Goal: Check status: Check status

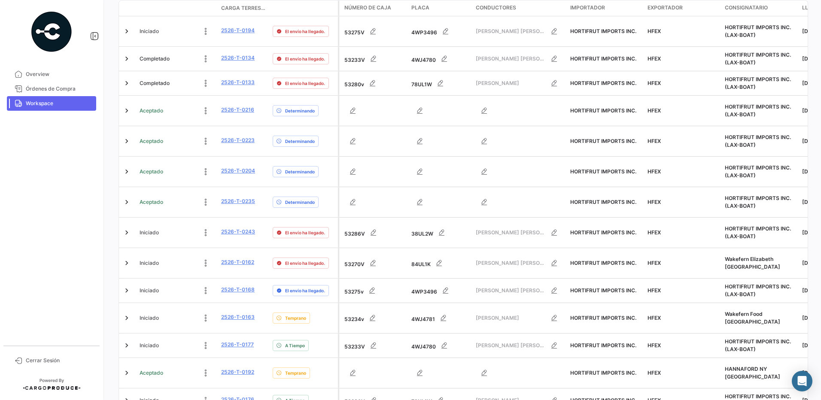
scroll to position [251, 0]
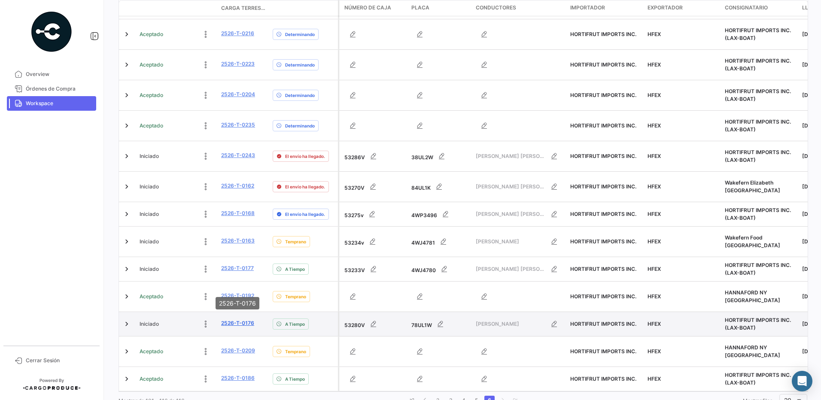
click at [239, 320] on link "2526-T-0176" at bounding box center [237, 324] width 33 height 8
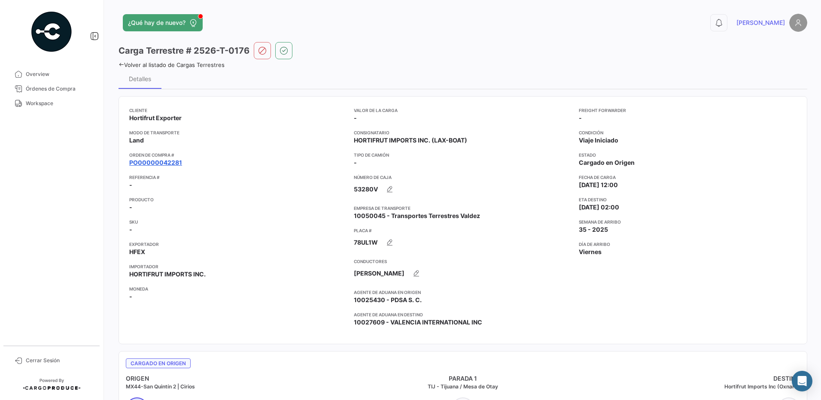
click at [167, 163] on link "PO00000042281" at bounding box center [155, 162] width 53 height 9
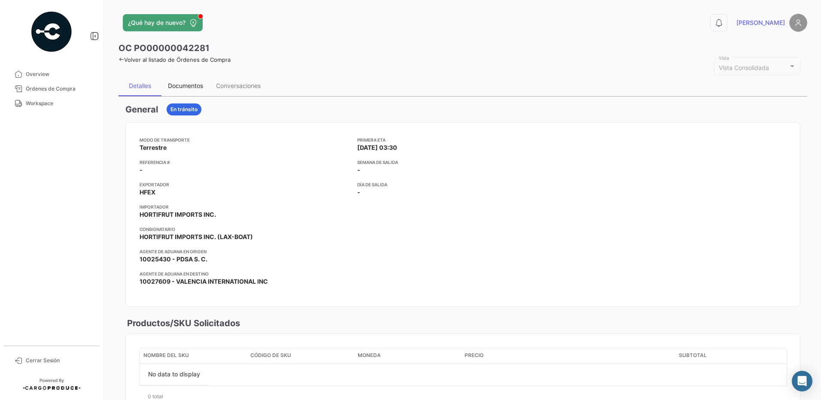
click at [189, 85] on div "Documentos" at bounding box center [185, 85] width 35 height 7
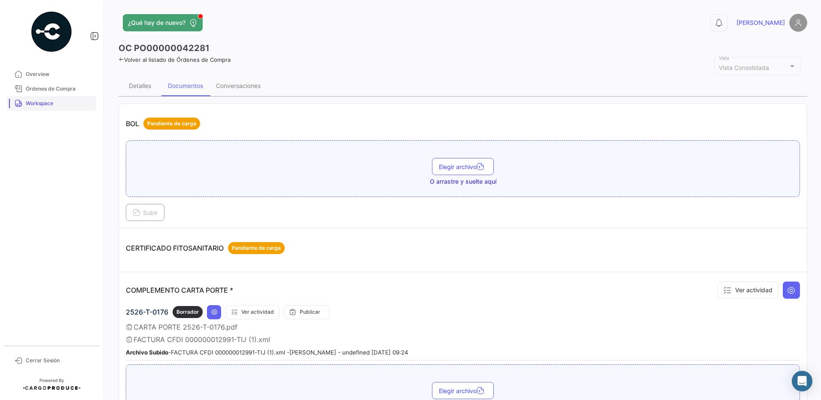
click at [61, 105] on span "Workspace" at bounding box center [59, 104] width 67 height 8
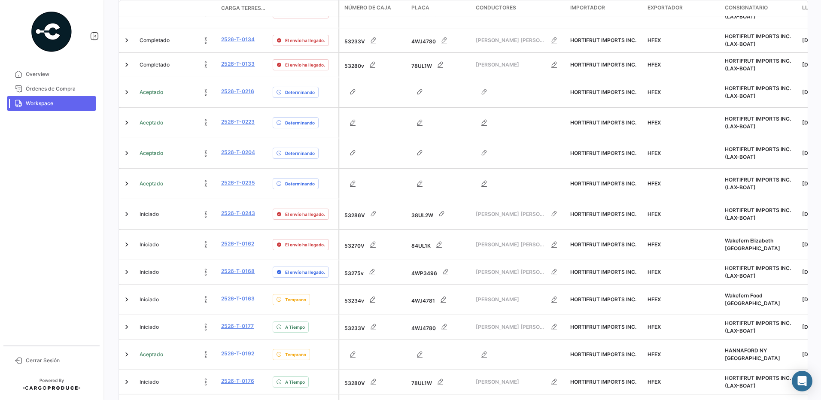
scroll to position [251, 0]
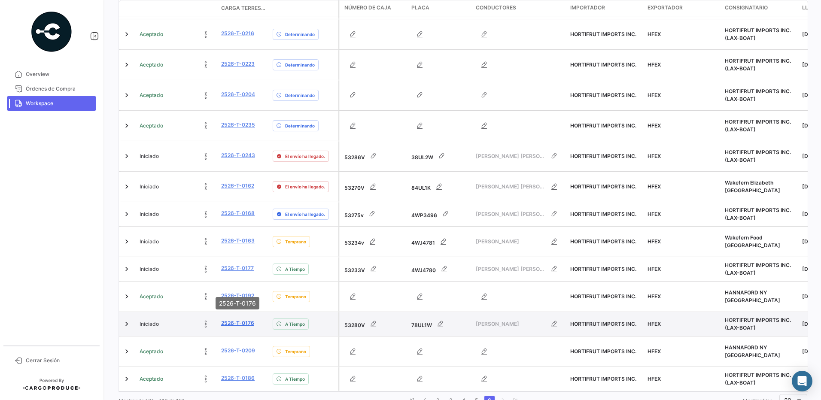
click at [226, 320] on link "2526-T-0176" at bounding box center [237, 324] width 33 height 8
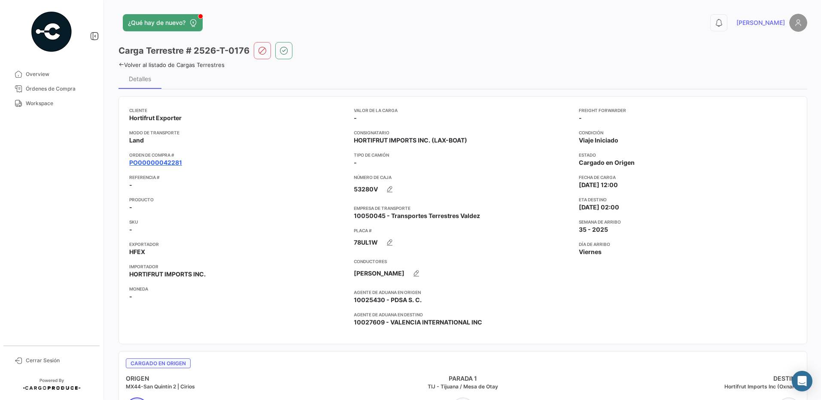
click at [168, 165] on link "PO00000042281" at bounding box center [155, 162] width 53 height 9
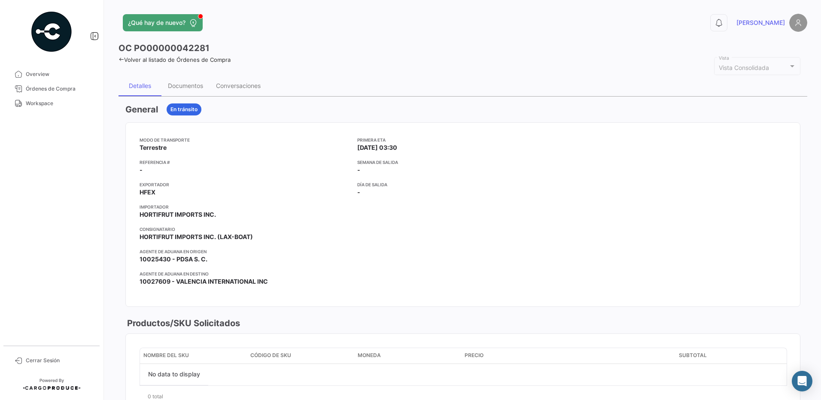
click at [424, 57] on div "Volver al listado de Órdenes de Compra" at bounding box center [463, 58] width 689 height 9
click at [192, 85] on div "Documentos" at bounding box center [185, 85] width 35 height 7
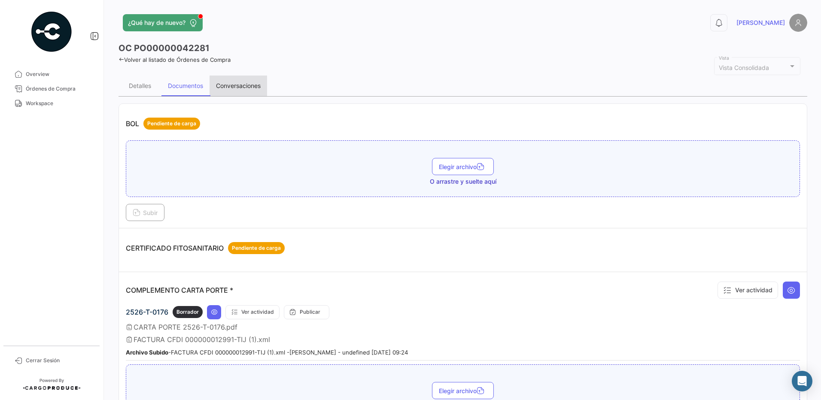
click at [254, 90] on div "Conversaciones" at bounding box center [239, 86] width 58 height 21
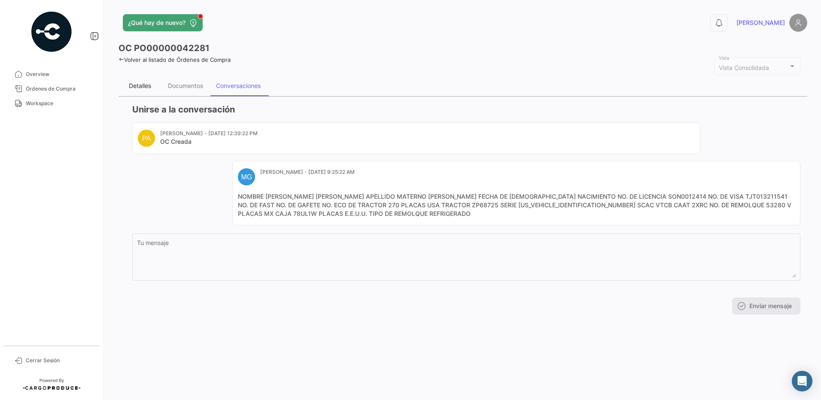
click at [140, 84] on div "Detalles" at bounding box center [140, 85] width 22 height 7
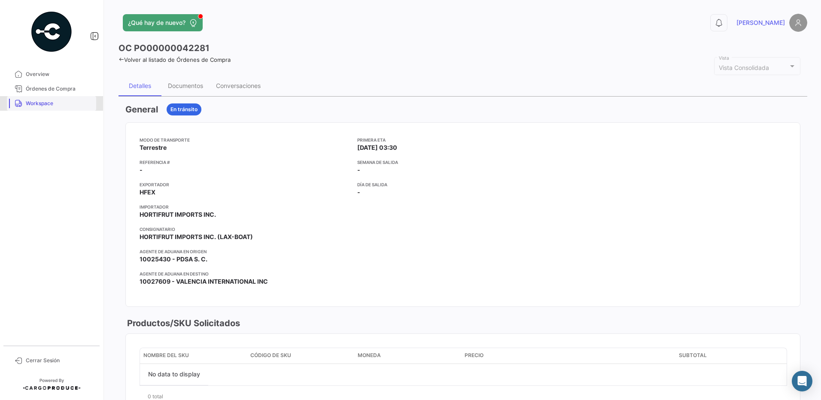
click at [43, 103] on span "Workspace" at bounding box center [59, 104] width 67 height 8
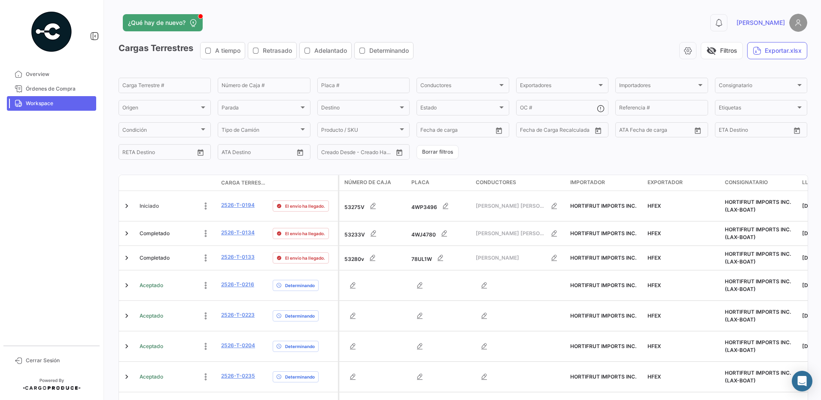
scroll to position [208, 0]
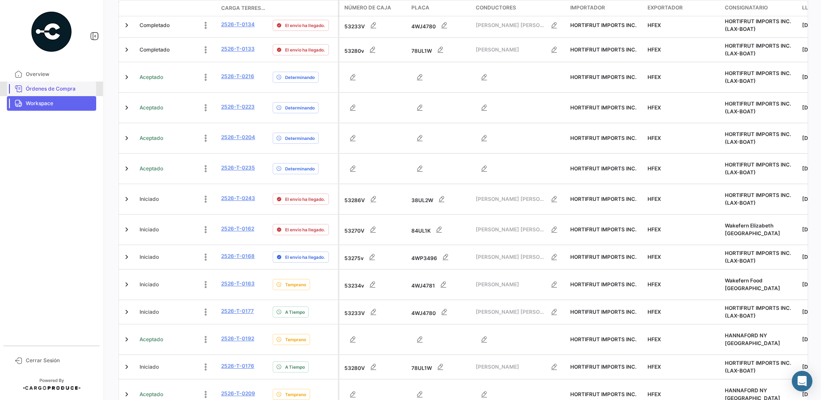
click at [59, 96] on link "Órdenes de Compra" at bounding box center [51, 89] width 89 height 15
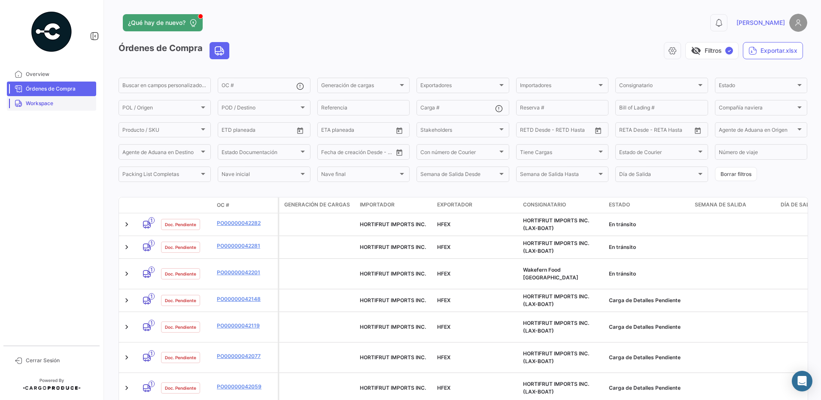
click at [59, 103] on span "Workspace" at bounding box center [59, 104] width 67 height 8
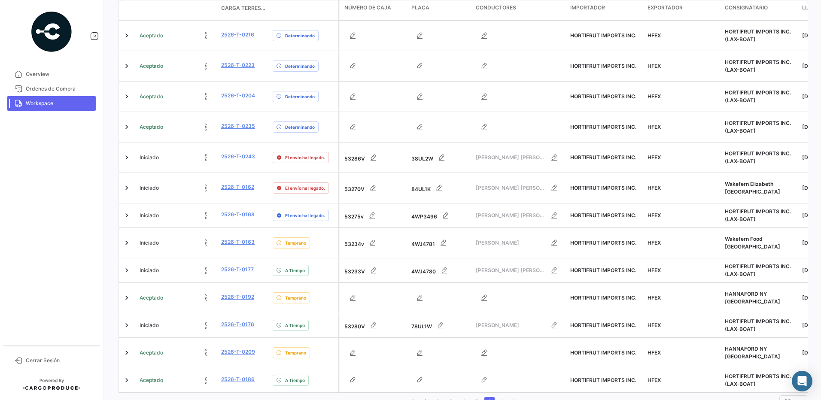
scroll to position [251, 0]
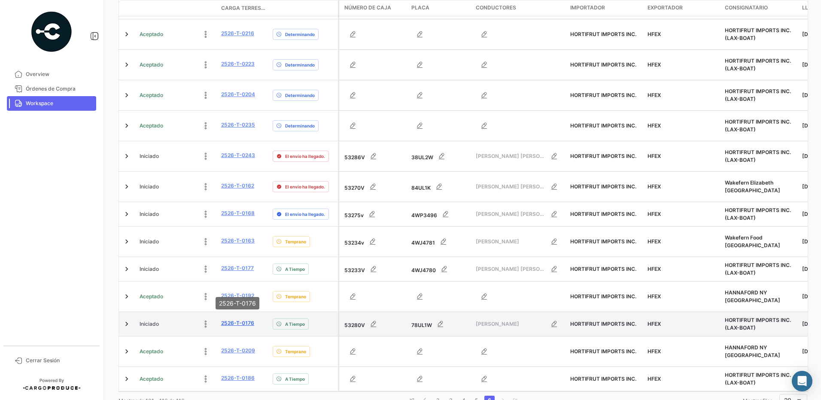
click at [243, 320] on link "2526-T-0176" at bounding box center [237, 324] width 33 height 8
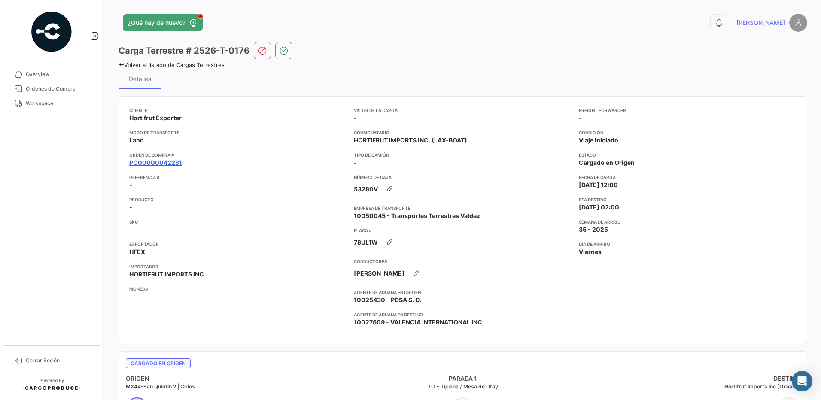
click at [172, 161] on link "PO00000042281" at bounding box center [155, 162] width 53 height 9
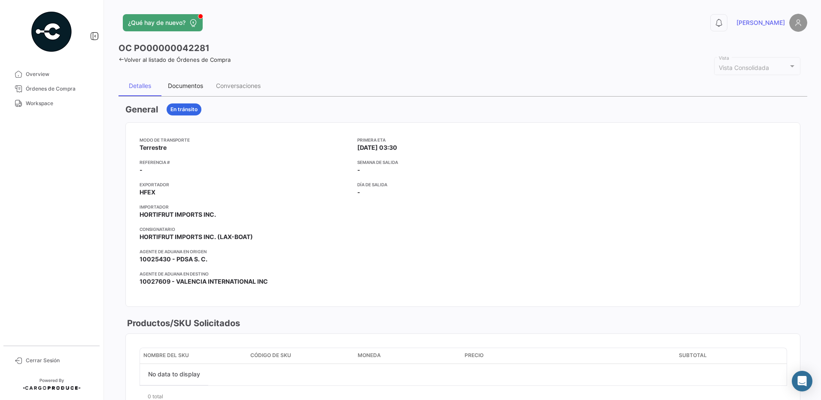
click at [186, 87] on div "Documentos" at bounding box center [185, 85] width 35 height 7
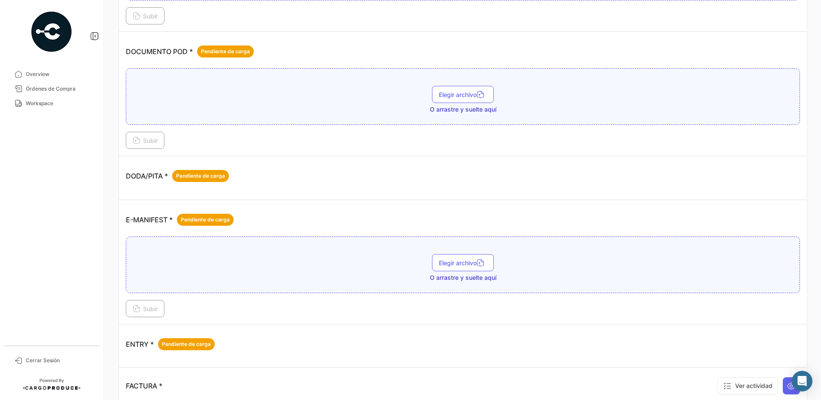
scroll to position [459, 0]
